Goal: Information Seeking & Learning: Learn about a topic

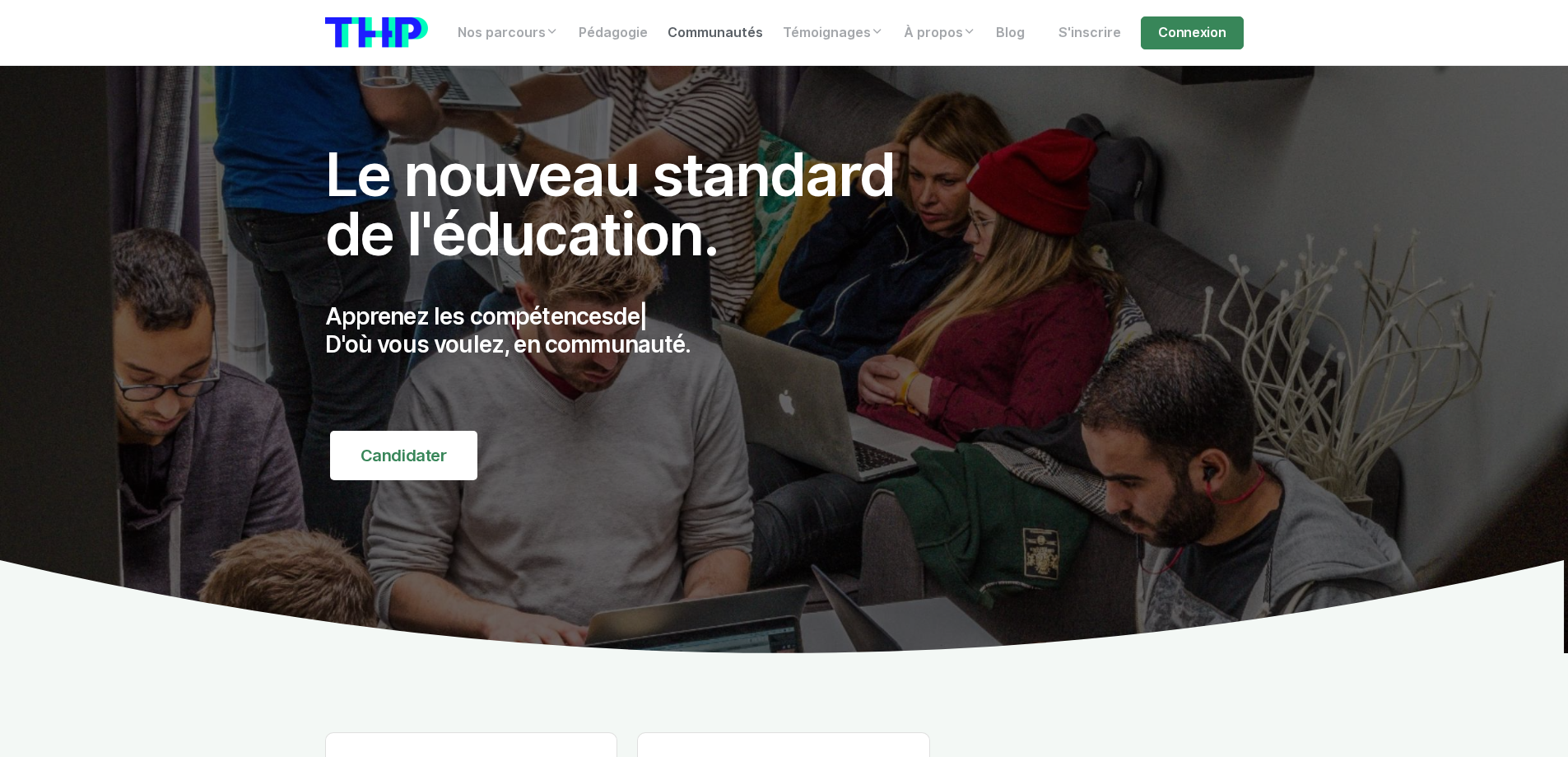
click at [684, 32] on link "Communautés" at bounding box center [716, 33] width 116 height 33
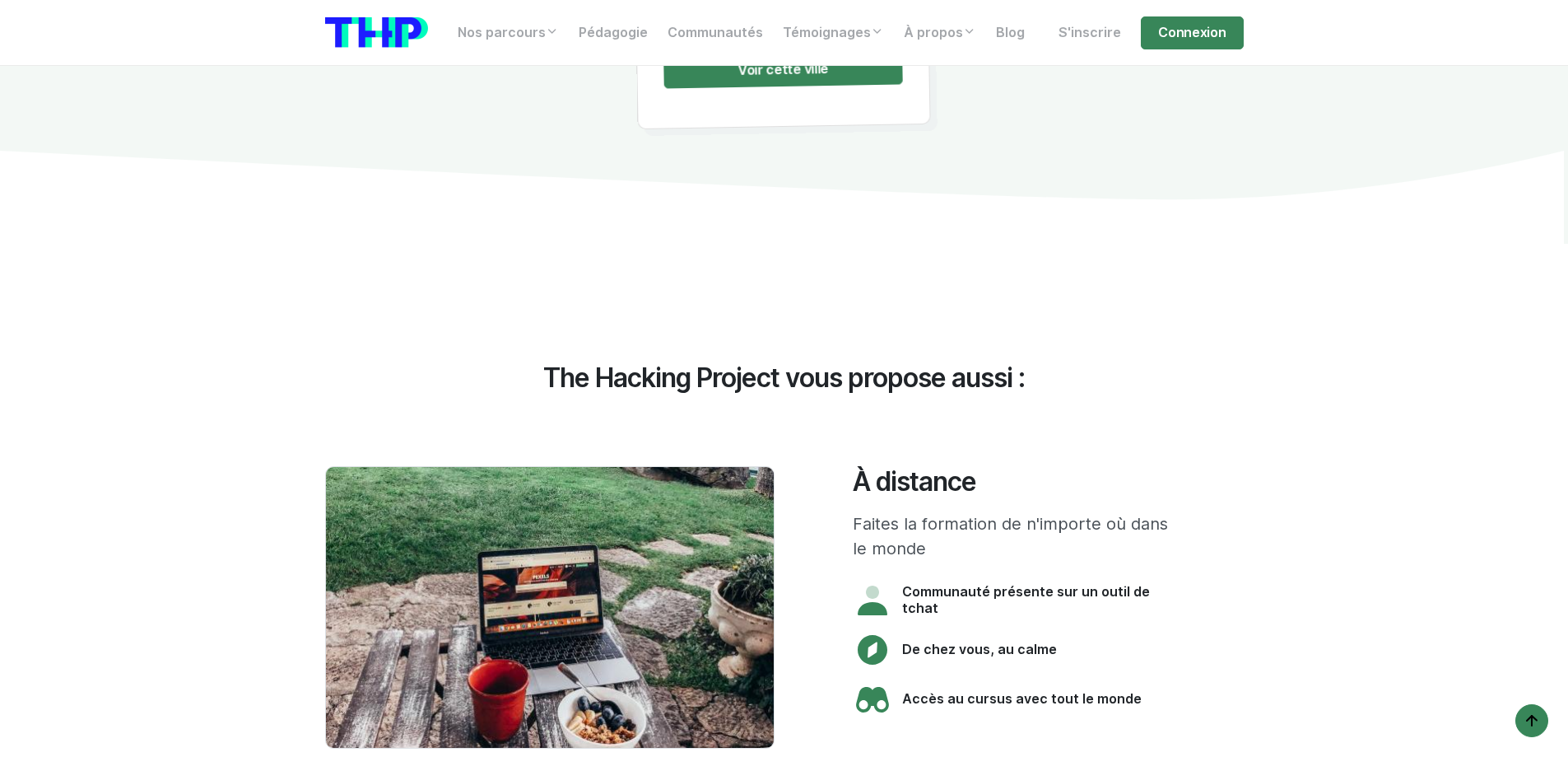
scroll to position [3658, 0]
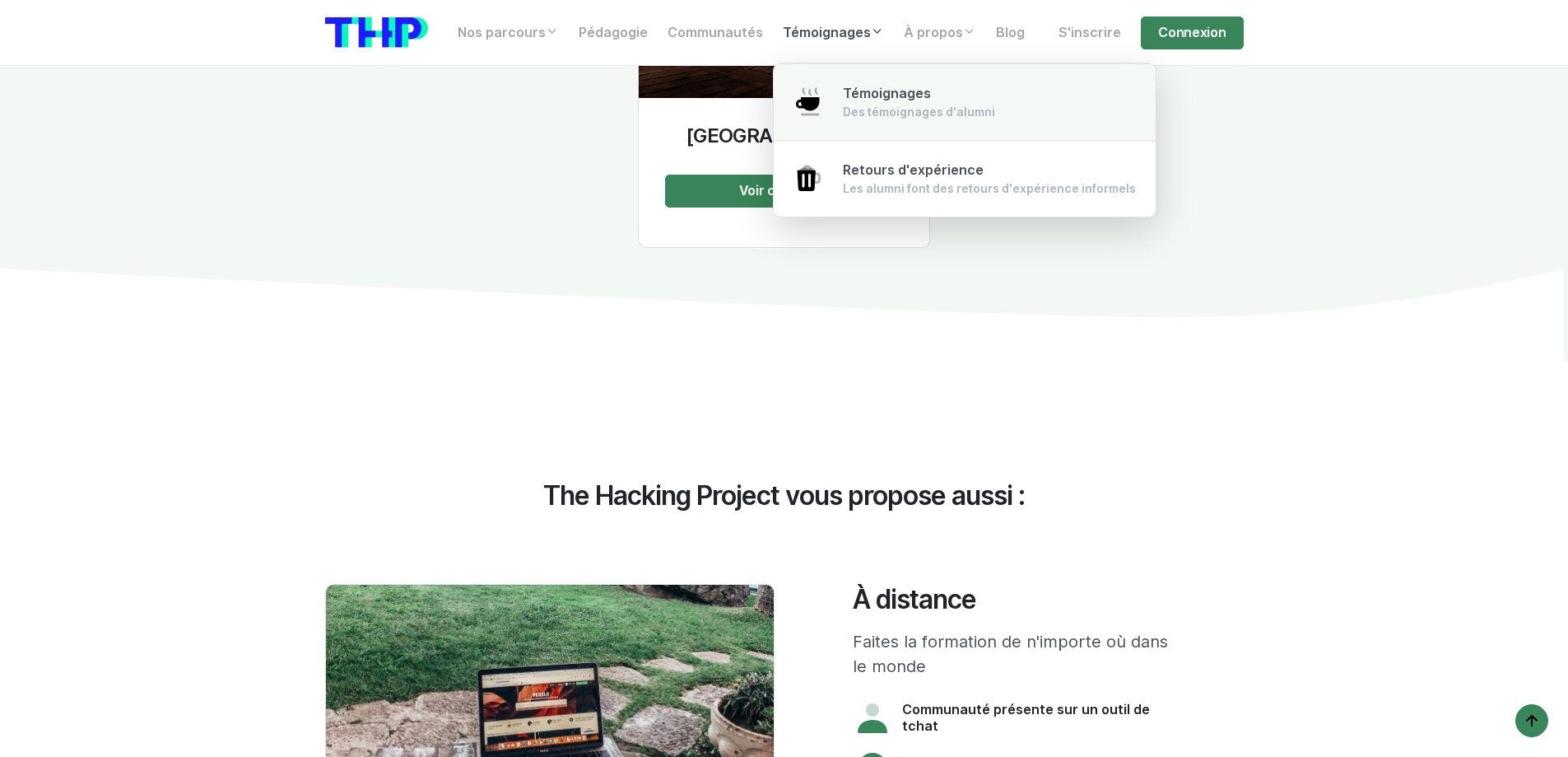
click at [878, 105] on div "Des témoignages d'alumni" at bounding box center [919, 112] width 152 height 17
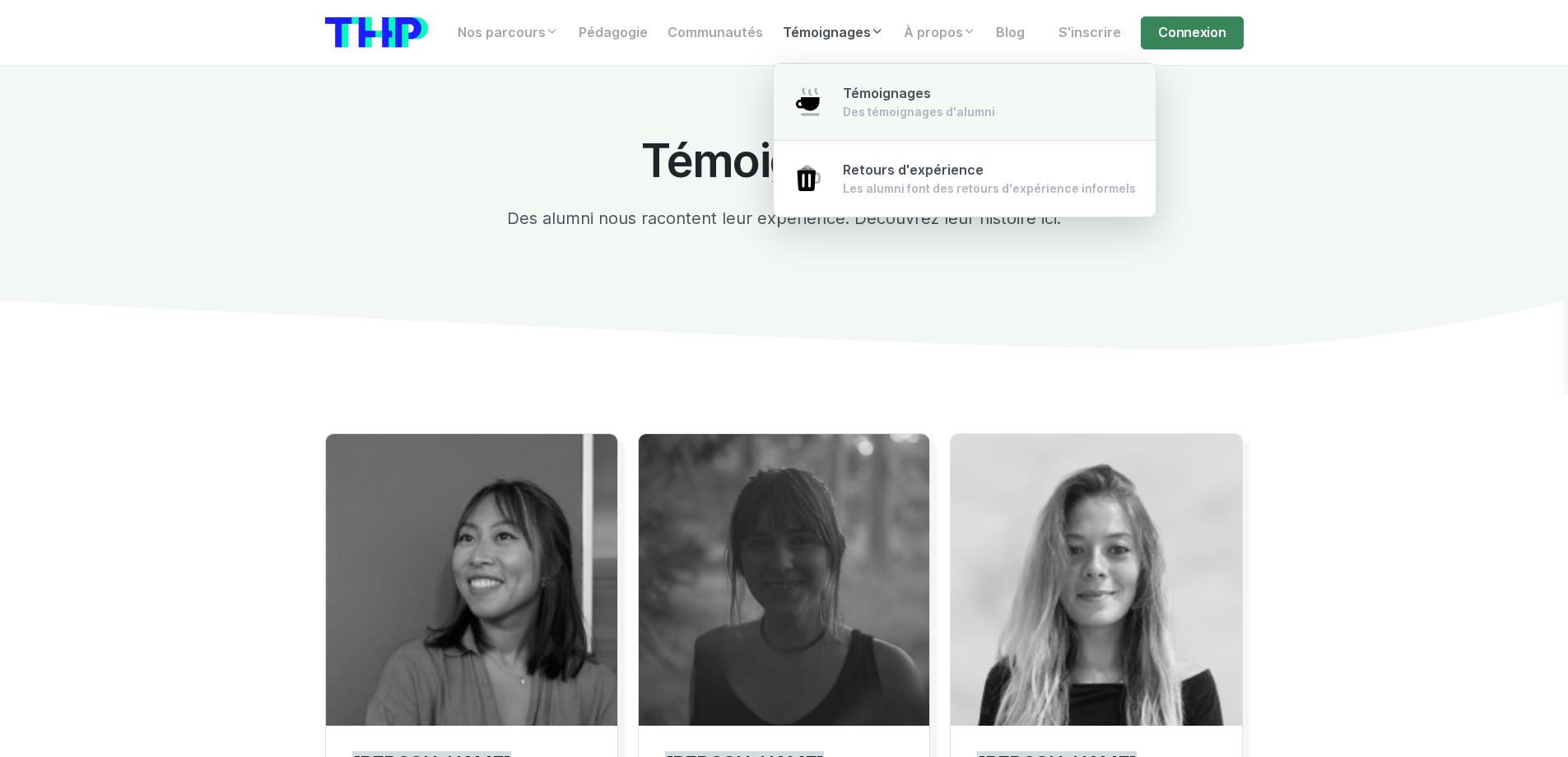
click at [863, 91] on span "Témoignages" at bounding box center [887, 93] width 88 height 16
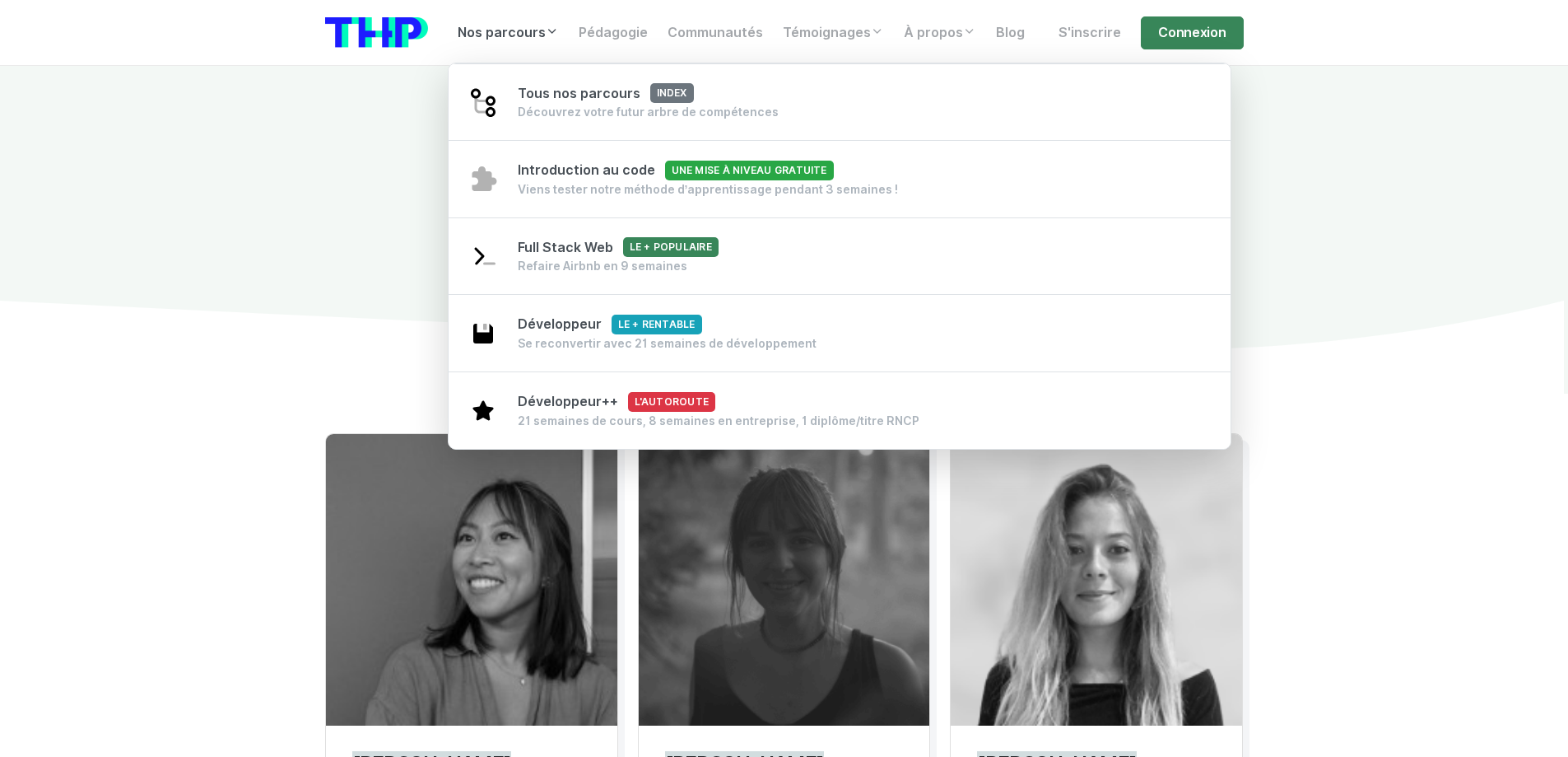
click at [502, 37] on link "Nos parcours" at bounding box center [508, 33] width 121 height 33
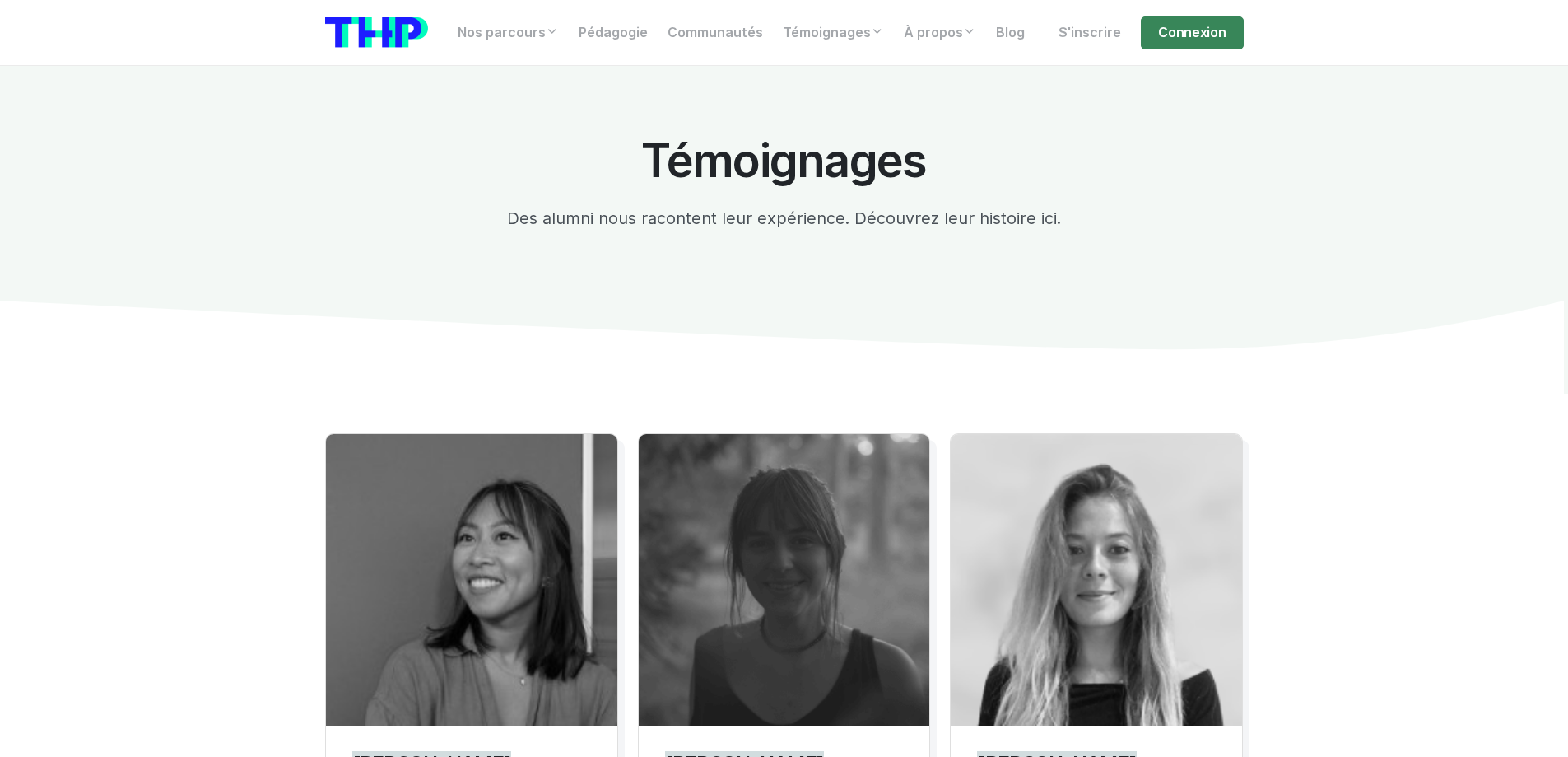
click at [373, 36] on img at bounding box center [376, 32] width 103 height 30
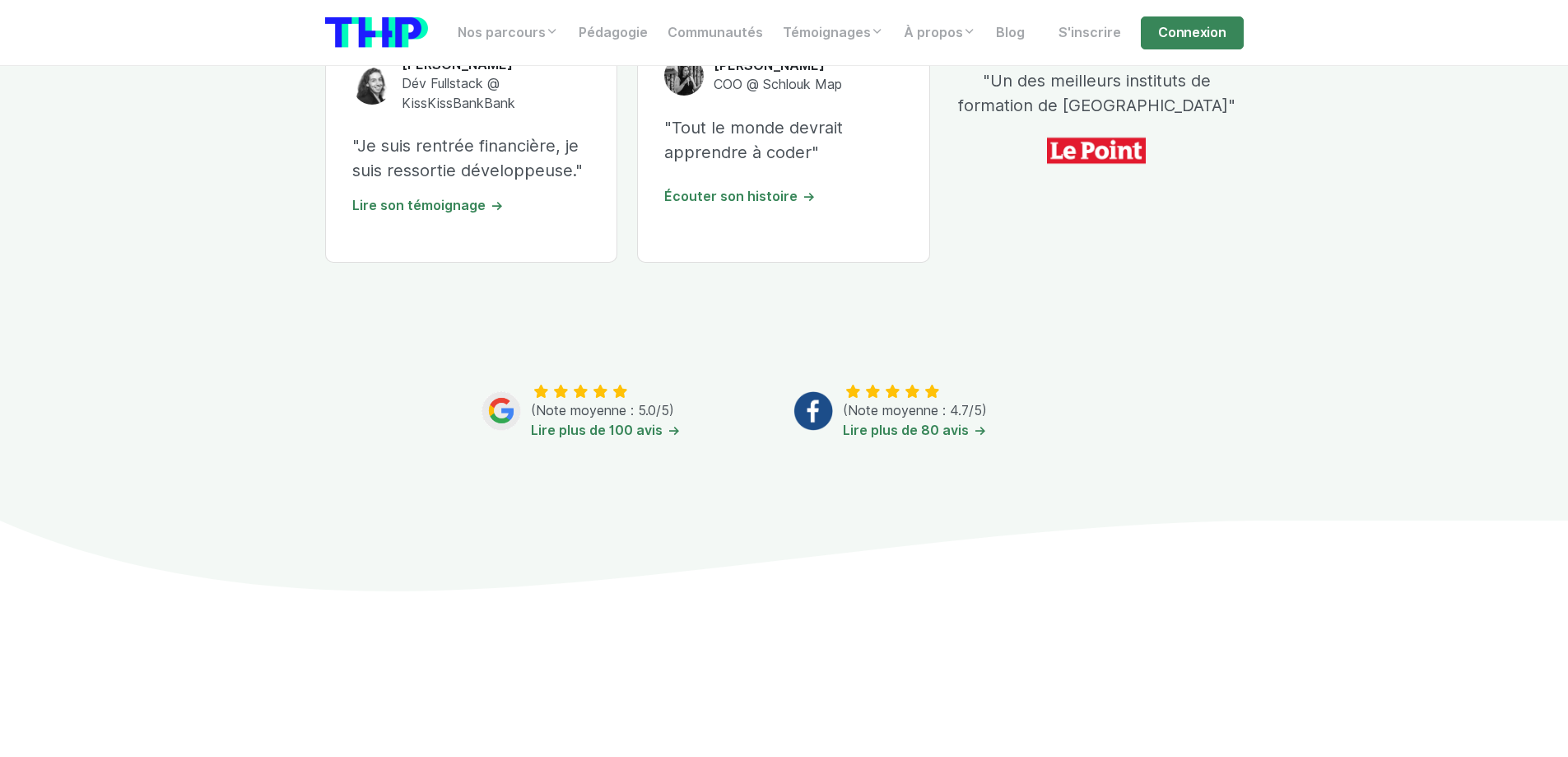
scroll to position [823, 0]
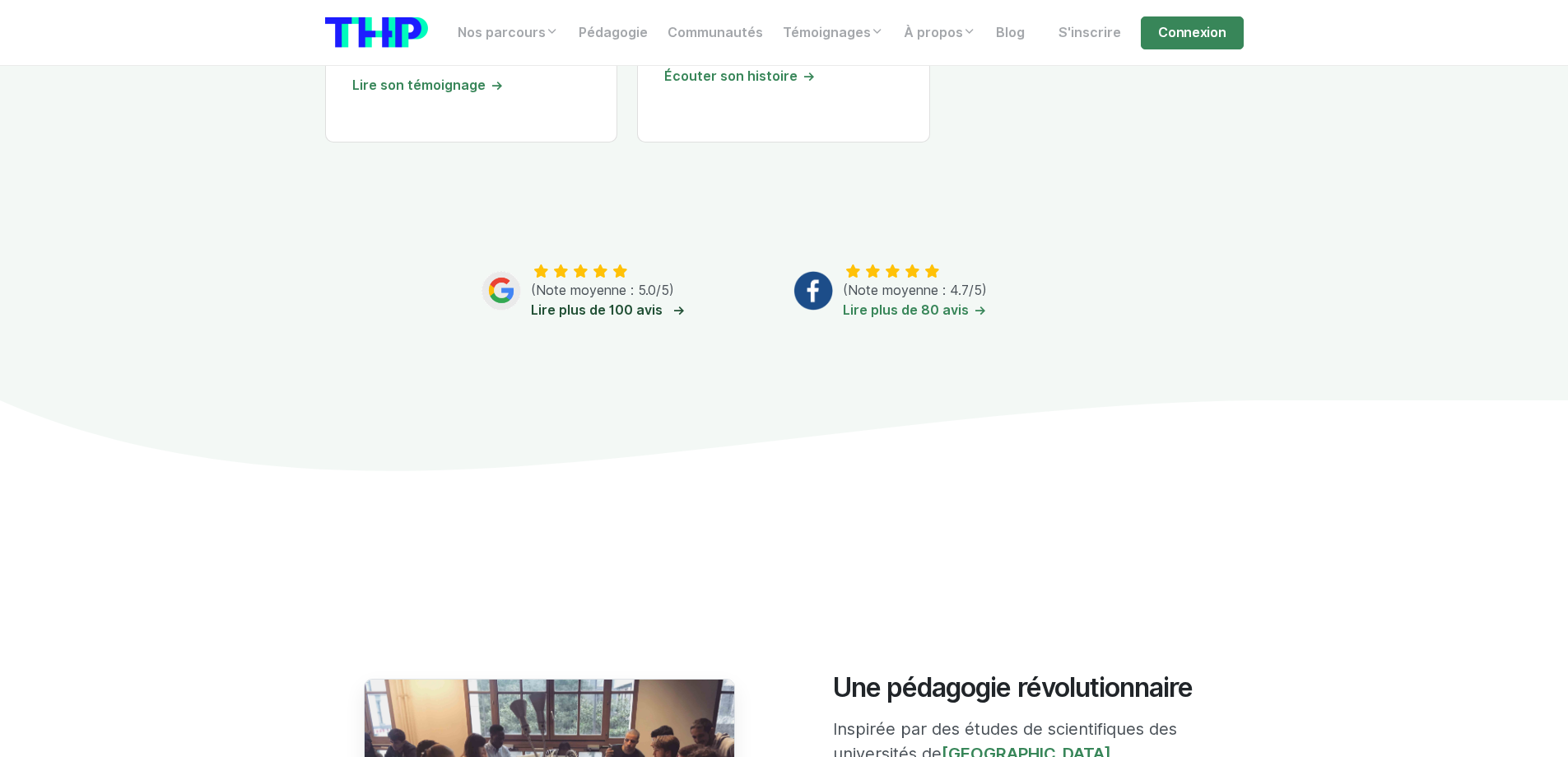
click at [586, 317] on link "Lire plus de 100 avis" at bounding box center [606, 309] width 150 height 16
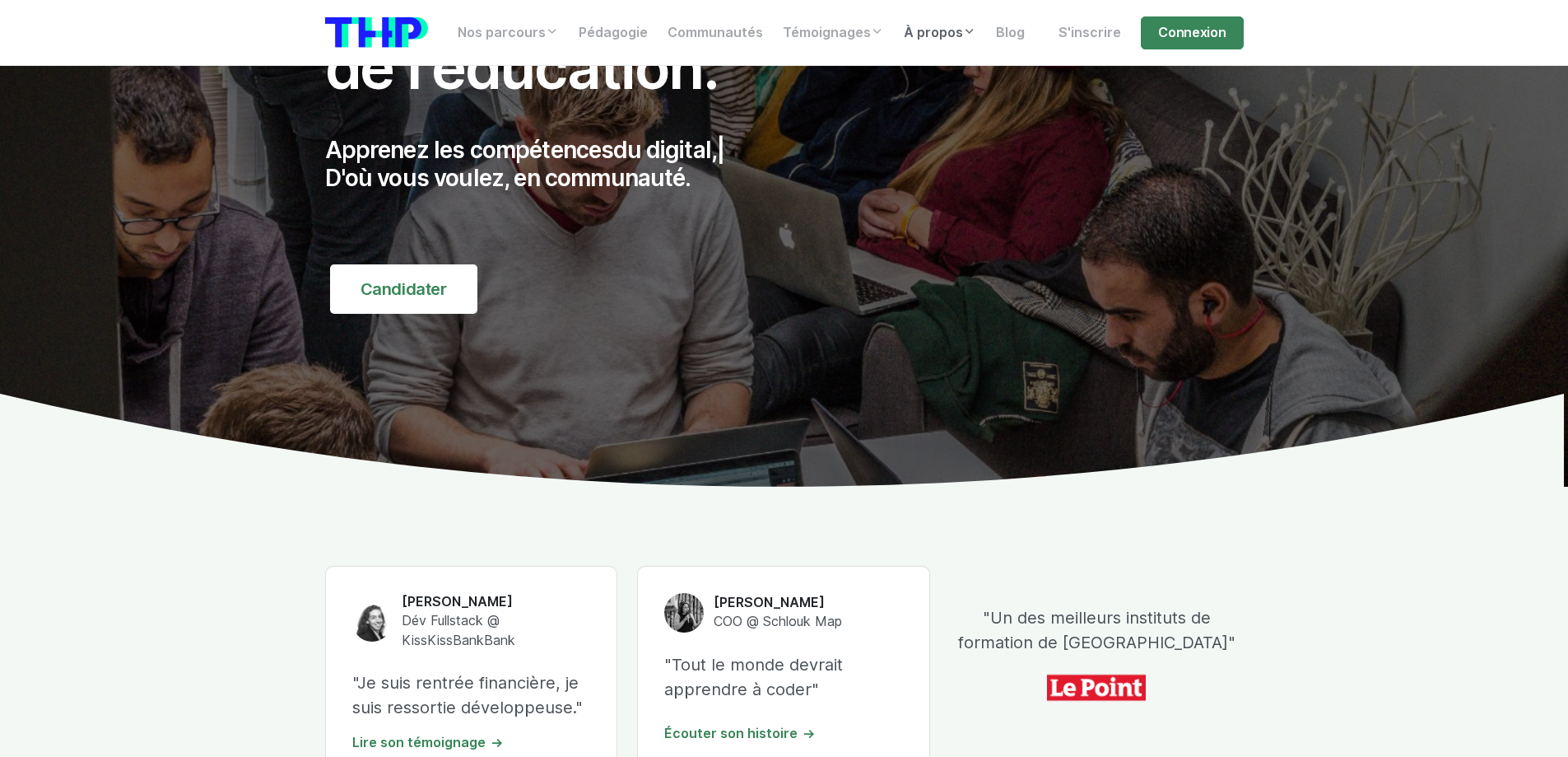
scroll to position [0, 0]
